Goal: Task Accomplishment & Management: Use online tool/utility

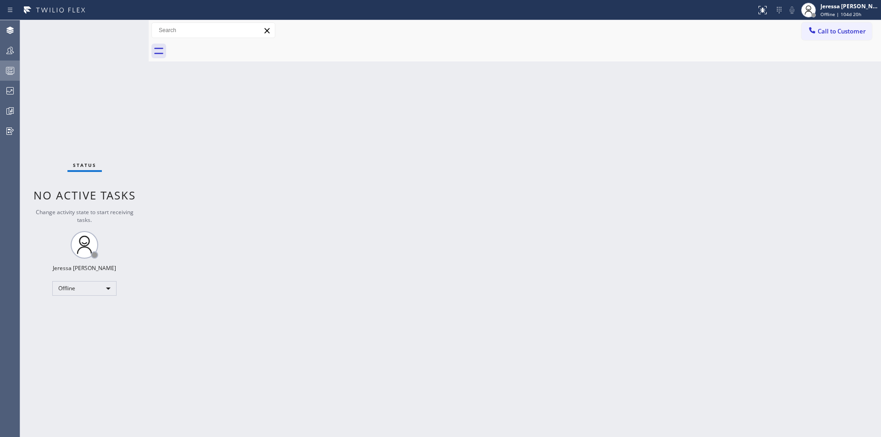
click at [10, 69] on icon at bounding box center [10, 70] width 11 height 11
